Goal: Task Accomplishment & Management: Complete application form

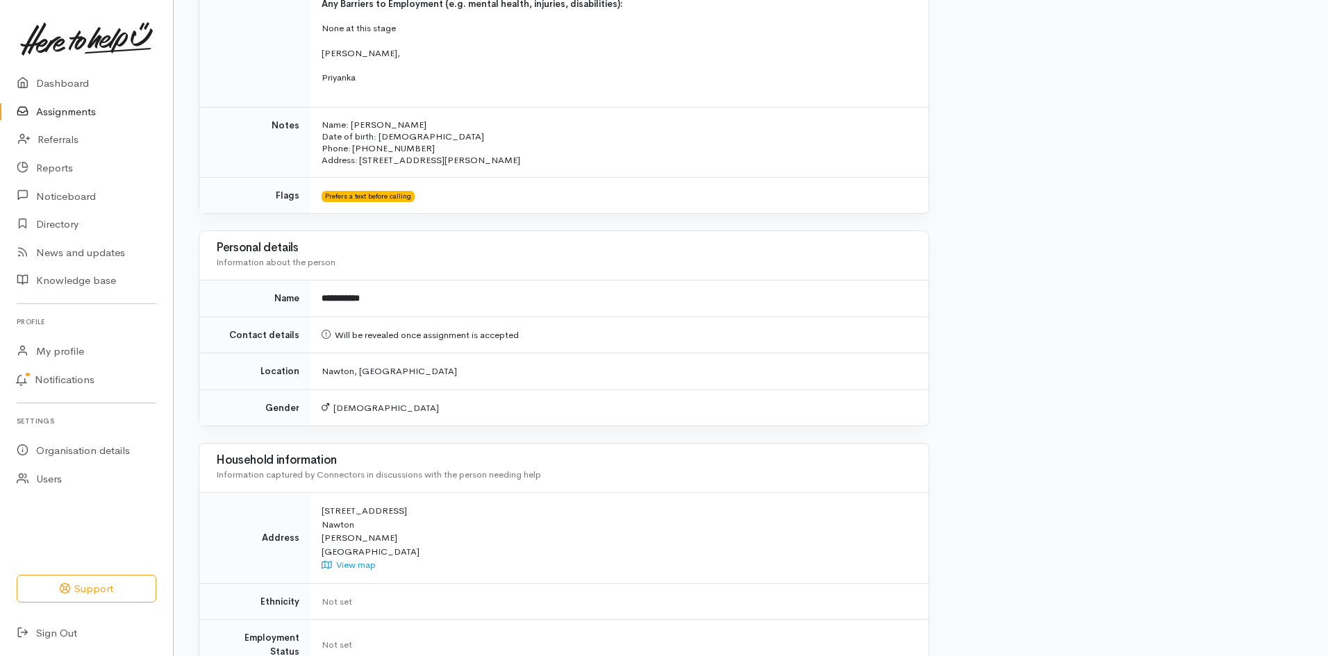
scroll to position [1040, 0]
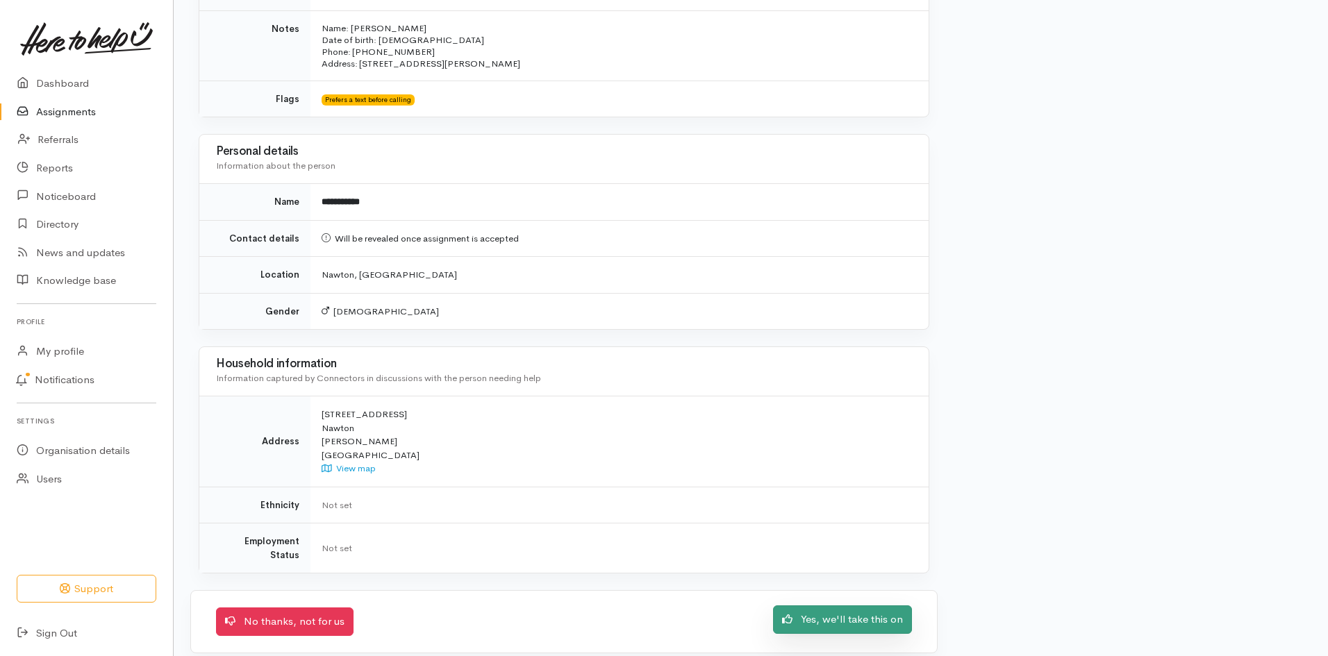
click at [869, 606] on link "Yes, we'll take this on" at bounding box center [842, 620] width 139 height 28
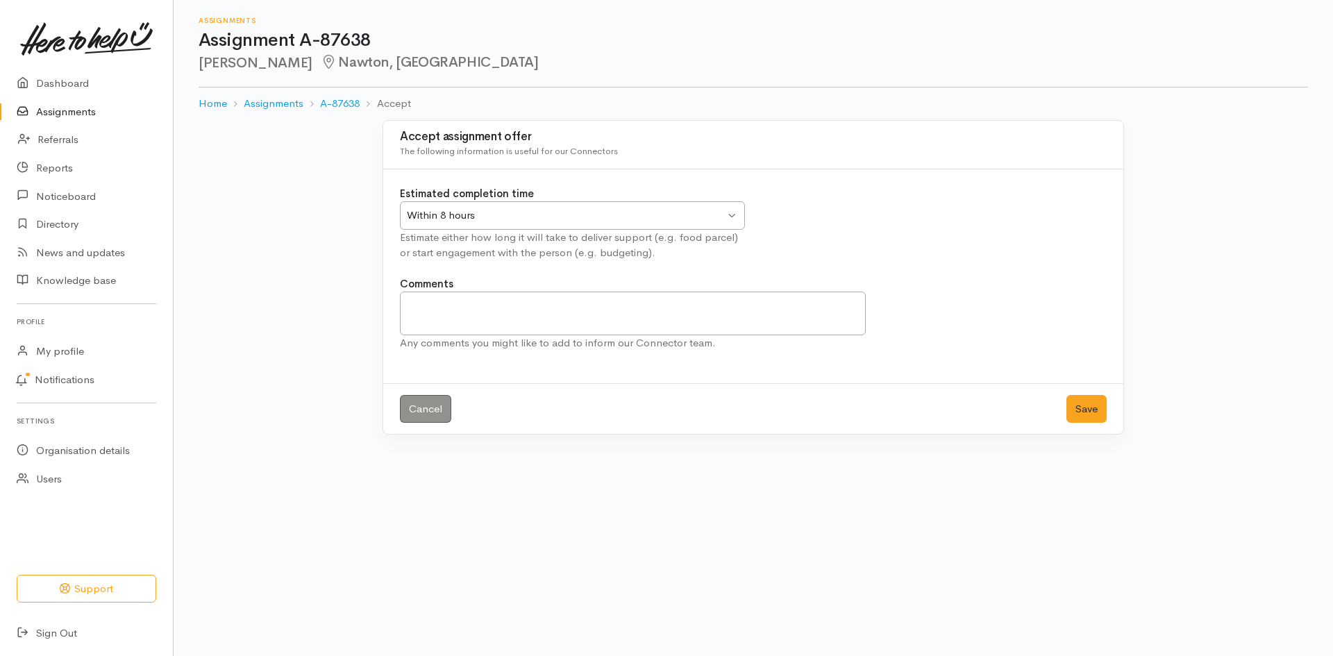
click at [484, 230] on div "Estimate either how long it will take to deliver support (e.g. food parcel) or …" at bounding box center [572, 245] width 345 height 31
click at [490, 217] on div "Within 8 hours" at bounding box center [566, 216] width 318 height 16
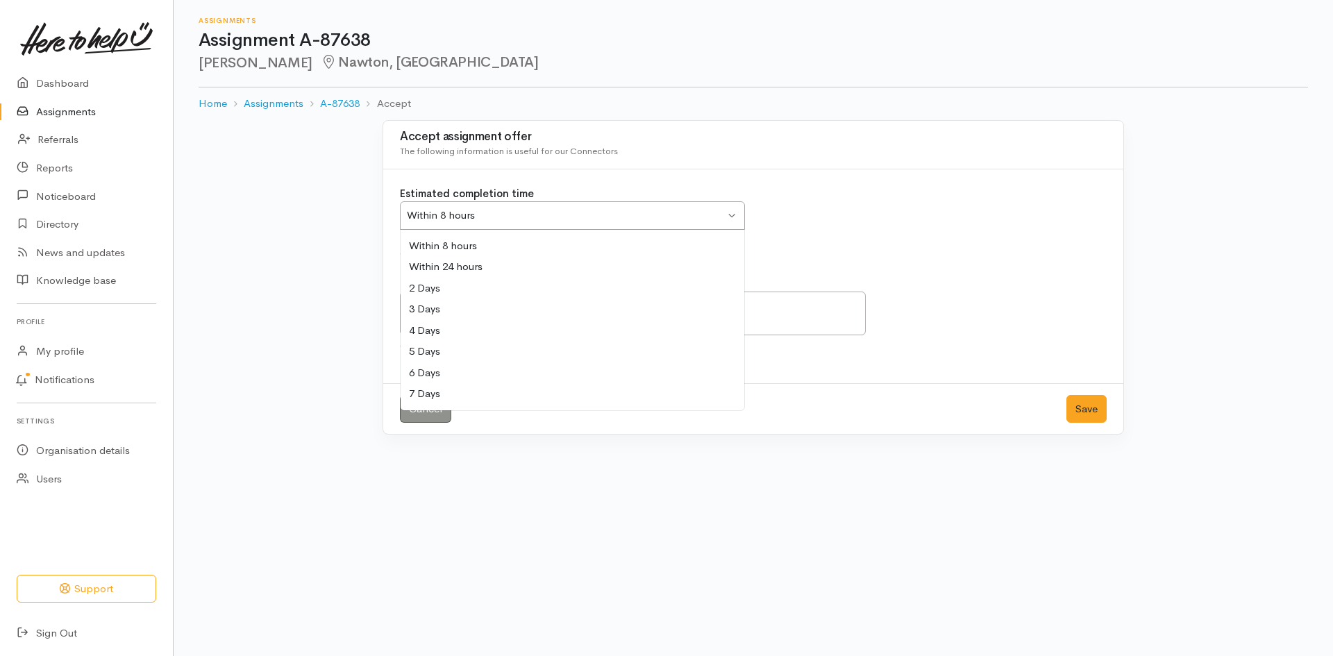
click at [490, 217] on div "Within 8 hours" at bounding box center [566, 216] width 318 height 16
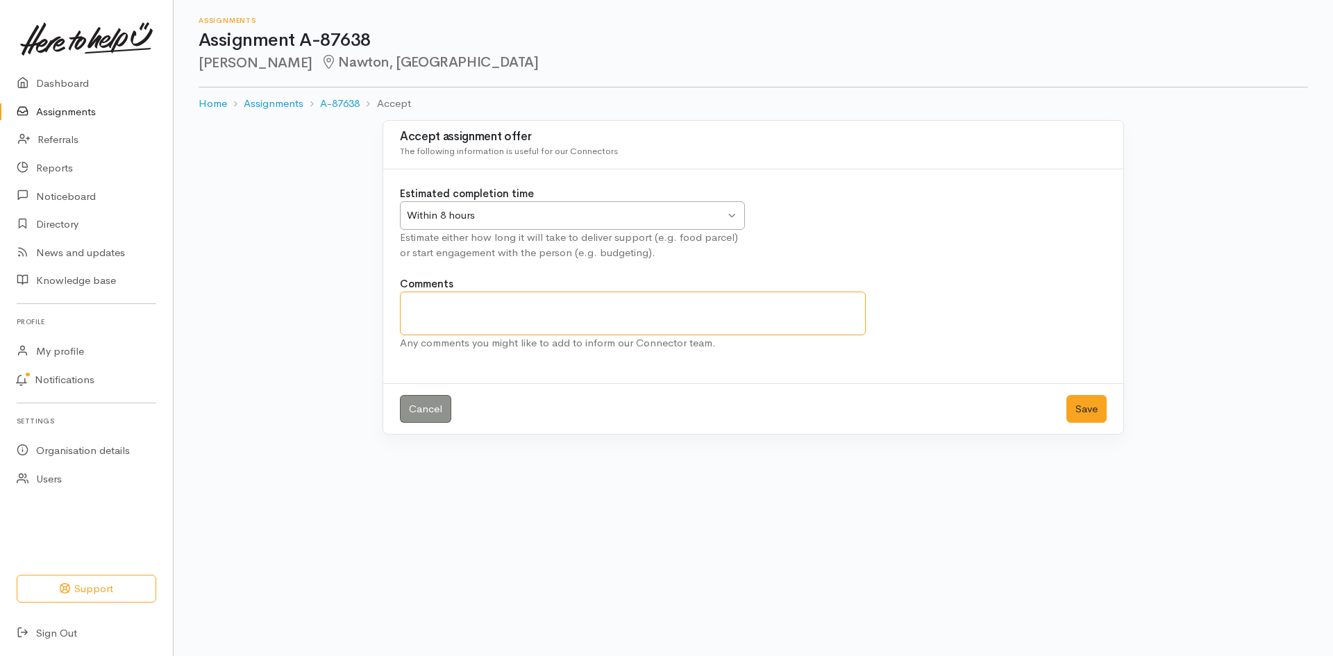
click at [449, 306] on textarea "Comments" at bounding box center [633, 314] width 466 height 44
type textarea "Have called and left VM"
drag, startPoint x: 1093, startPoint y: 404, endPoint x: 1080, endPoint y: 429, distance: 28.3
click at [1092, 405] on button "Save" at bounding box center [1087, 409] width 40 height 28
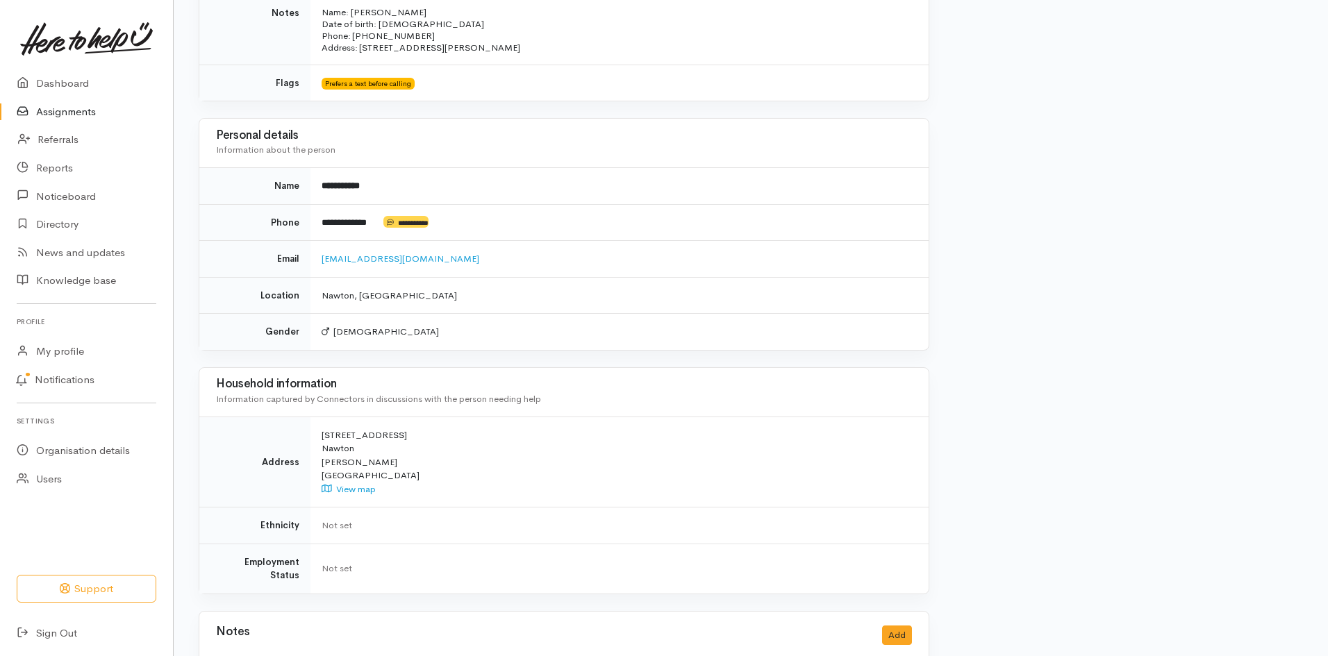
scroll to position [968, 0]
